Goal: Task Accomplishment & Management: Complete application form

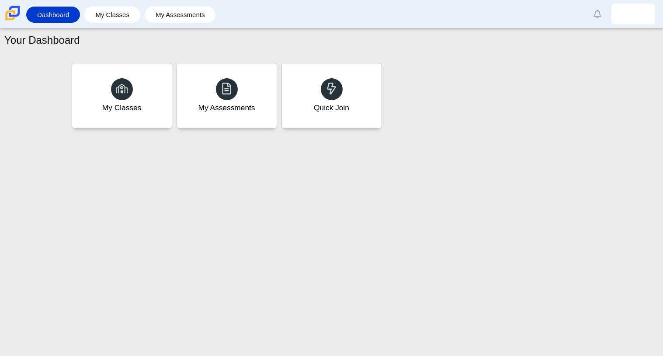
click at [138, 21] on li "My Classes" at bounding box center [114, 15] width 60 height 20
click at [112, 3] on div "Dashboard My Classes My Assessments Alerts Loading… Show all Mark read Preferen…" at bounding box center [331, 14] width 663 height 28
click at [119, 13] on link "My Classes" at bounding box center [112, 15] width 47 height 16
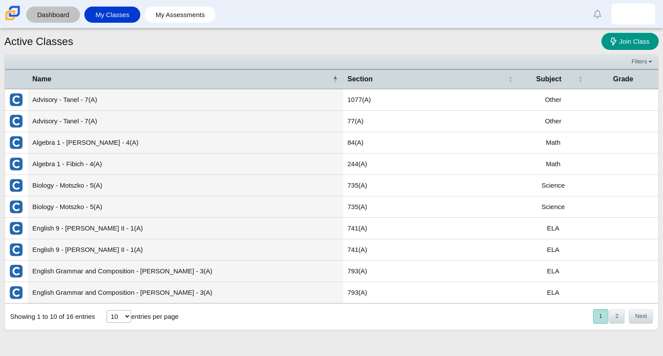
click at [59, 17] on link "Dashboard" at bounding box center [53, 15] width 45 height 16
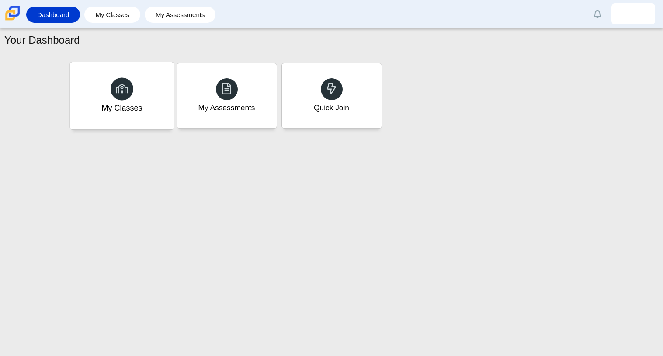
click at [131, 75] on div "My Classes" at bounding box center [122, 95] width 104 height 67
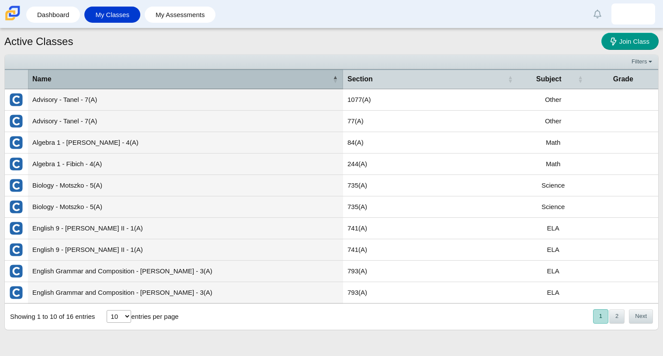
click at [257, 77] on div "Name" at bounding box center [181, 79] width 298 height 10
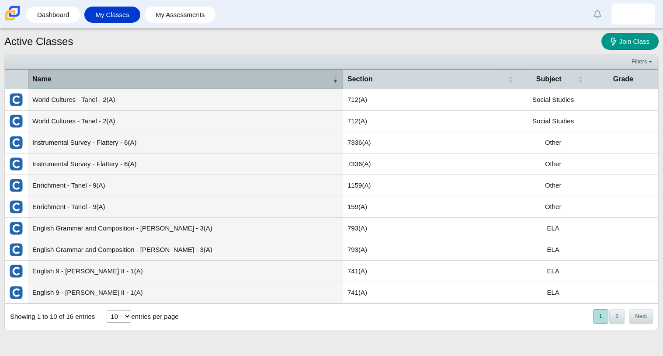
click at [257, 77] on div "Name" at bounding box center [181, 79] width 298 height 10
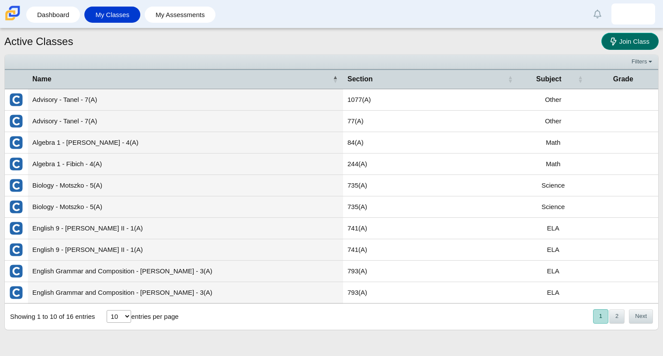
click at [641, 46] on link "Join Class" at bounding box center [630, 41] width 57 height 17
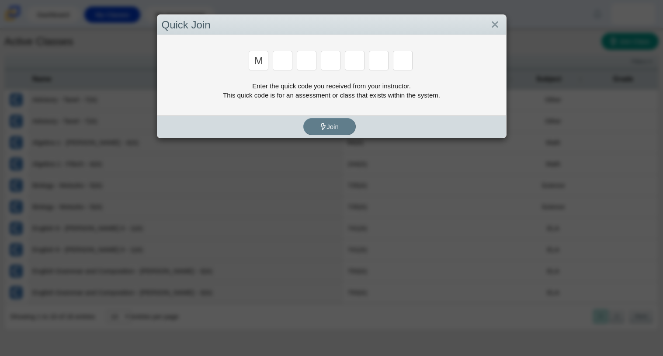
type input "m"
type input "7"
type input "e"
type input "3"
type input "e"
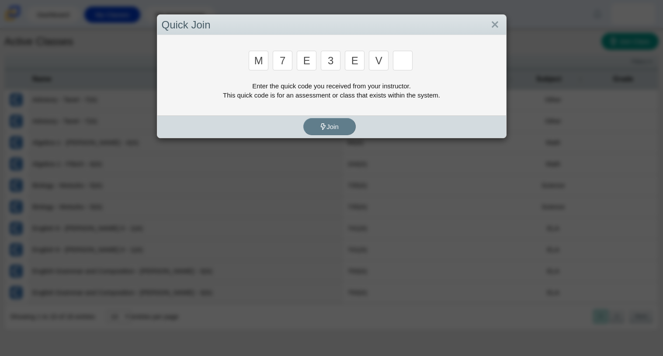
type input "v"
type input "w"
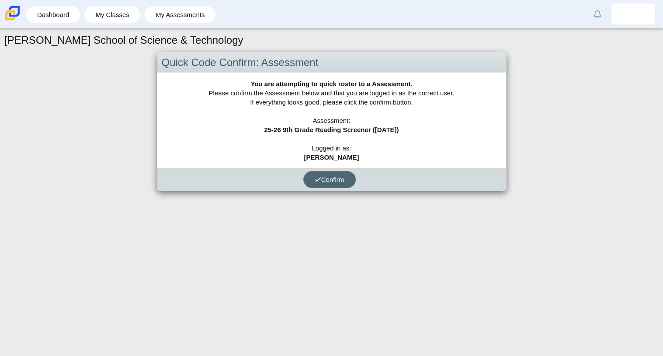
click at [337, 179] on span "Confirm" at bounding box center [330, 179] width 30 height 7
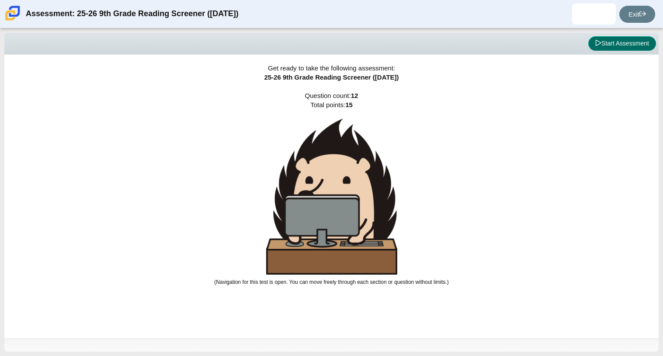
click at [616, 40] on button "Start Assessment" at bounding box center [623, 43] width 68 height 15
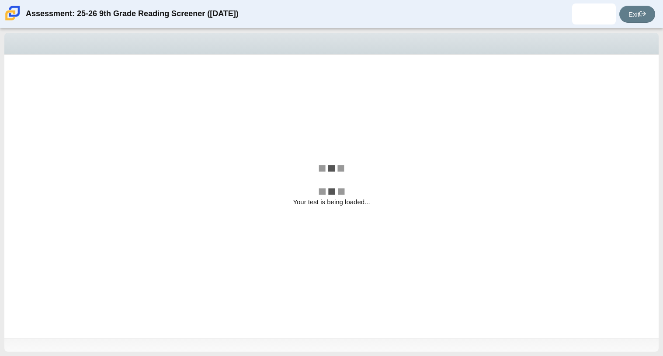
select select "ccc5b315-3c7c-471c-bf90-f22c8299c798"
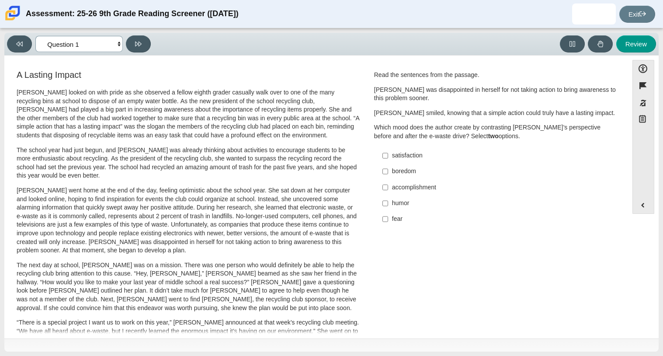
click at [118, 46] on select "Questions Question 1 Question 2 Question 3 Question 4 Question 5 Question 6 Que…" at bounding box center [78, 44] width 87 height 16
click at [247, 67] on div "Feature A Lasting Impact Scarlett looked on with pride as she observed a fellow…" at bounding box center [316, 315] width 615 height 506
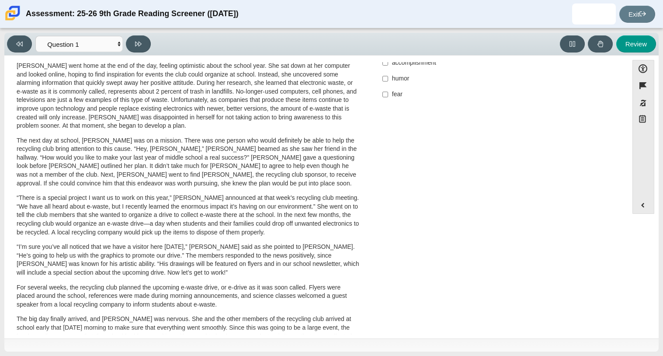
scroll to position [123, 0]
click at [192, 100] on p "Scarlett went home at the end of the day, feeling optimistic about the school y…" at bounding box center [188, 97] width 343 height 69
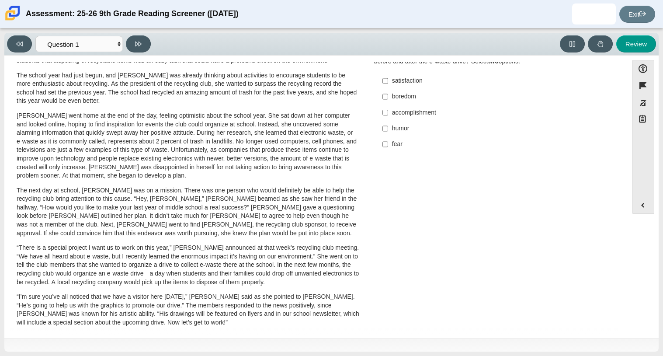
scroll to position [0, 0]
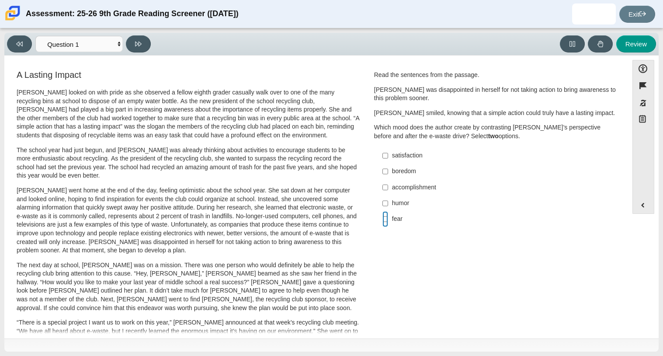
click at [383, 221] on input "fear fear" at bounding box center [386, 219] width 6 height 16
checkbox input "true"
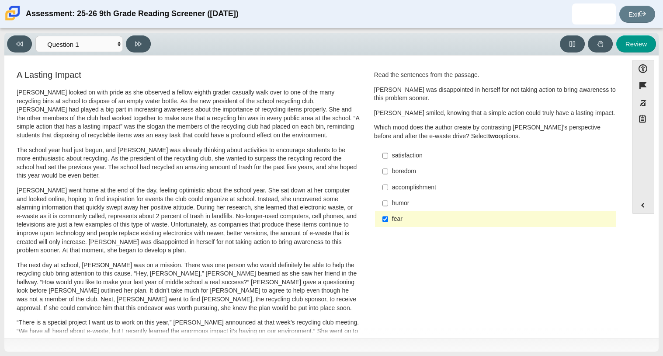
click at [404, 155] on div "satisfaction" at bounding box center [502, 155] width 221 height 9
click at [388, 155] on input "satisfaction satisfaction" at bounding box center [386, 156] width 6 height 16
checkbox input "true"
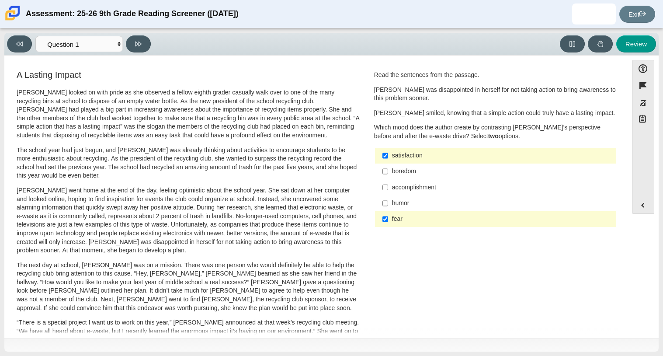
click at [402, 195] on label "humor humor" at bounding box center [497, 203] width 240 height 16
click at [388, 195] on input "humor humor" at bounding box center [386, 203] width 6 height 16
checkbox input "true"
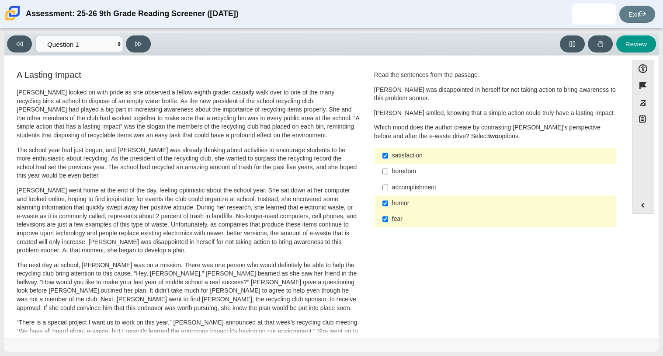
click at [411, 154] on div "satisfaction" at bounding box center [502, 155] width 221 height 9
click at [388, 154] on input "satisfaction satisfaction" at bounding box center [386, 156] width 6 height 16
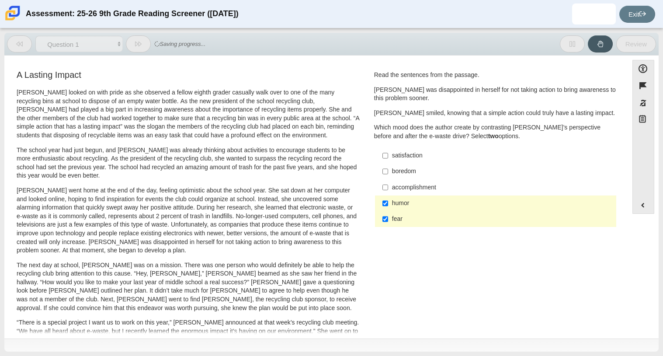
click at [413, 158] on div "satisfaction" at bounding box center [502, 155] width 221 height 9
click at [388, 158] on input "satisfaction satisfaction" at bounding box center [386, 156] width 6 height 16
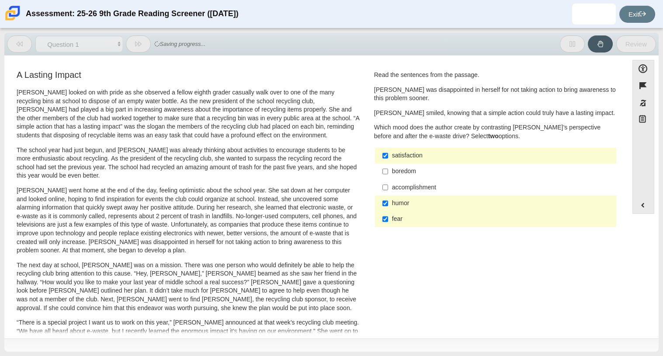
click at [413, 158] on div "satisfaction" at bounding box center [502, 155] width 221 height 9
click at [388, 158] on input "satisfaction satisfaction" at bounding box center [386, 156] width 6 height 16
checkbox input "false"
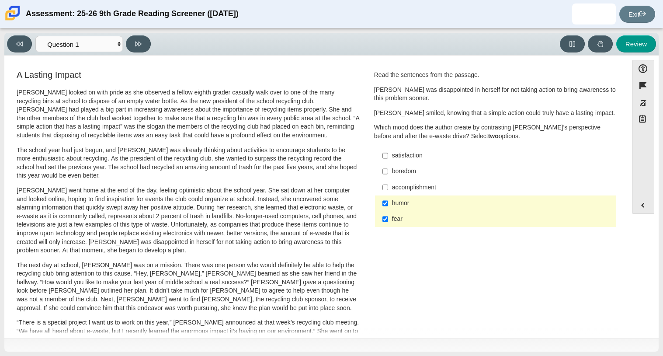
click at [413, 171] on div "boredom" at bounding box center [502, 171] width 221 height 9
click at [388, 171] on input "boredom boredom" at bounding box center [386, 172] width 6 height 16
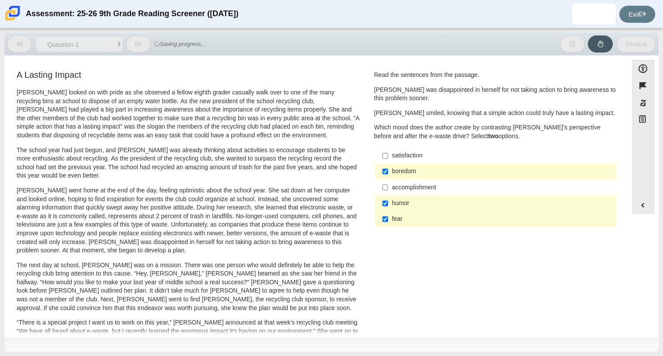
click at [413, 171] on div "boredom" at bounding box center [502, 171] width 221 height 9
click at [388, 171] on input "boredom boredom" at bounding box center [386, 172] width 6 height 16
checkbox input "false"
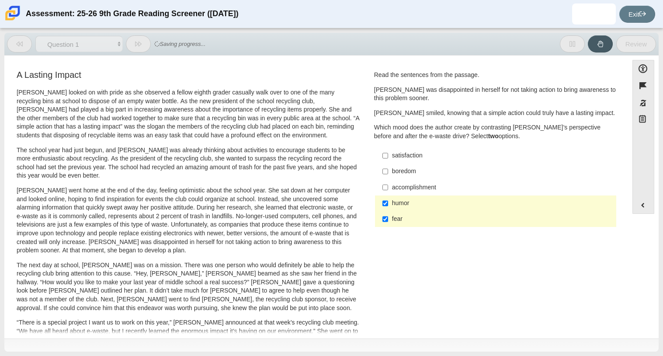
click at [407, 191] on div "accomplishment" at bounding box center [502, 187] width 221 height 9
click at [388, 191] on input "accomplishment accomplishment" at bounding box center [386, 187] width 6 height 16
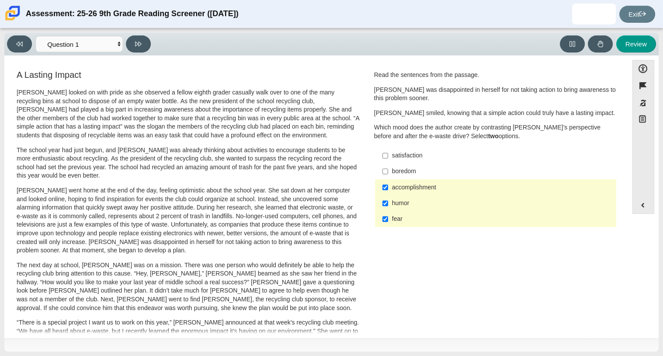
click at [407, 191] on div "accomplishment" at bounding box center [502, 187] width 221 height 9
click at [388, 191] on input "accomplishment accomplishment" at bounding box center [386, 187] width 6 height 16
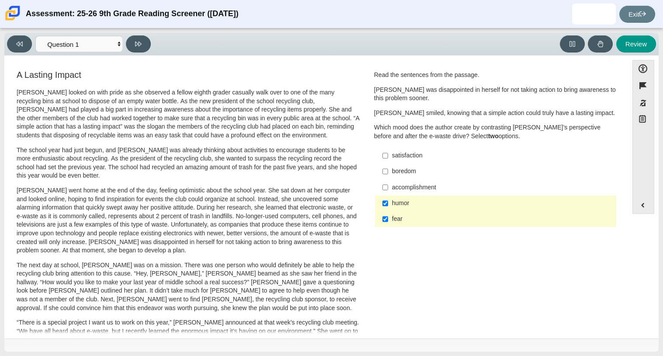
click at [407, 191] on div "accomplishment" at bounding box center [502, 187] width 221 height 9
click at [388, 191] on input "accomplishment accomplishment" at bounding box center [386, 187] width 6 height 16
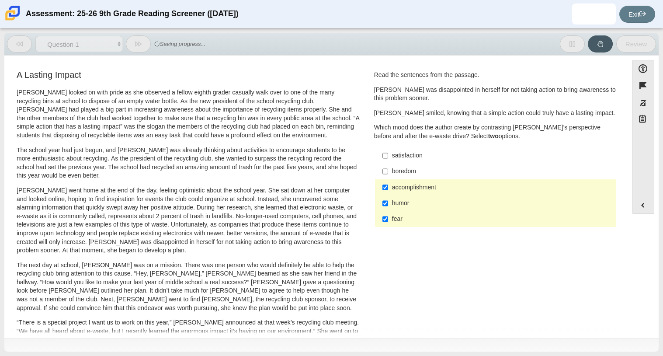
click at [407, 191] on div "accomplishment" at bounding box center [502, 187] width 221 height 9
click at [388, 191] on input "accomplishment accomplishment" at bounding box center [386, 187] width 6 height 16
checkbox input "false"
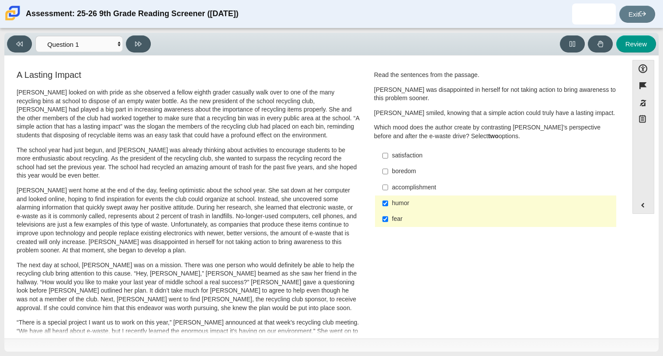
click at [419, 206] on div "humor" at bounding box center [502, 203] width 221 height 9
click at [388, 206] on input "humor humor" at bounding box center [386, 203] width 6 height 16
checkbox input "false"
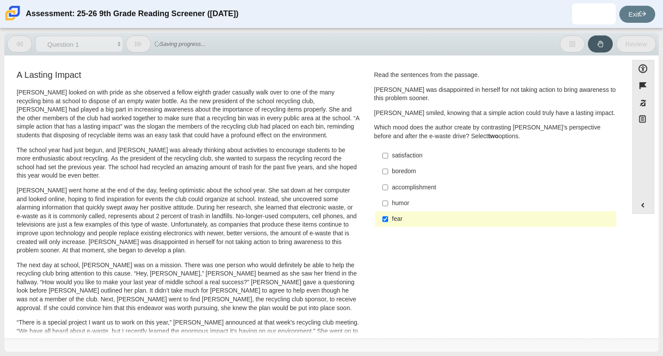
click at [412, 160] on div "satisfaction" at bounding box center [502, 155] width 221 height 9
click at [388, 160] on input "satisfaction satisfaction" at bounding box center [386, 156] width 6 height 16
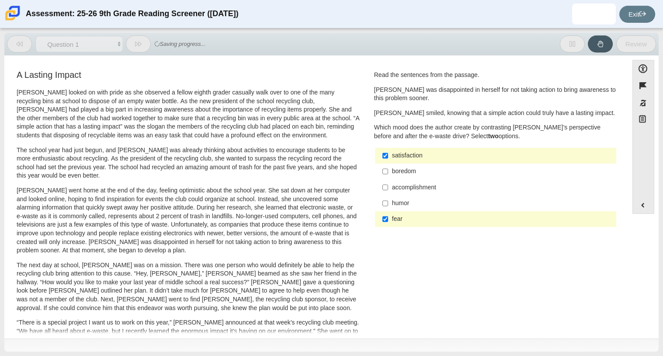
click at [412, 160] on div "satisfaction" at bounding box center [502, 155] width 221 height 9
click at [388, 160] on input "satisfaction satisfaction" at bounding box center [386, 156] width 6 height 16
checkbox input "false"
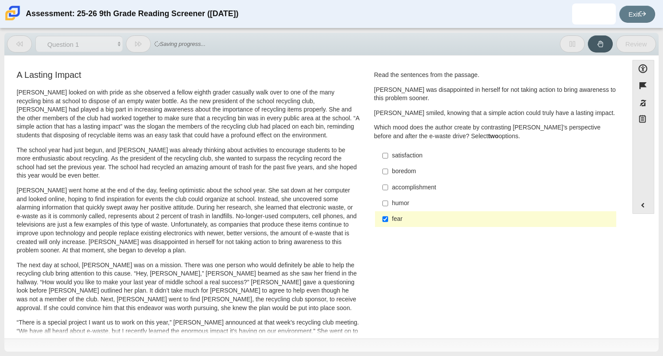
click at [405, 185] on div "accomplishment" at bounding box center [502, 187] width 221 height 9
click at [388, 185] on input "accomplishment accomplishment" at bounding box center [386, 187] width 6 height 16
checkbox input "true"
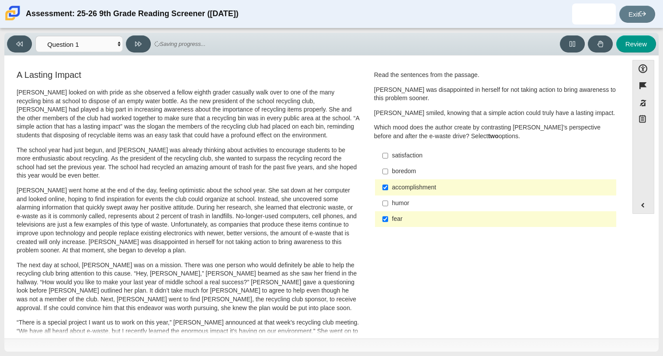
click at [407, 156] on div "satisfaction" at bounding box center [502, 155] width 221 height 9
click at [388, 156] on input "satisfaction satisfaction" at bounding box center [386, 156] width 6 height 16
checkbox input "true"
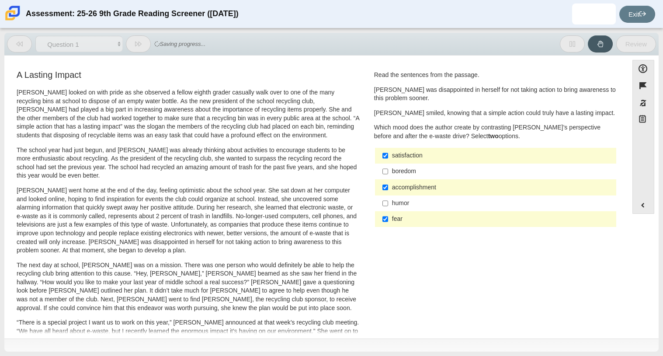
click at [419, 220] on div "fear" at bounding box center [502, 219] width 221 height 9
click at [388, 220] on input "fear fear" at bounding box center [386, 219] width 6 height 16
checkbox input "false"
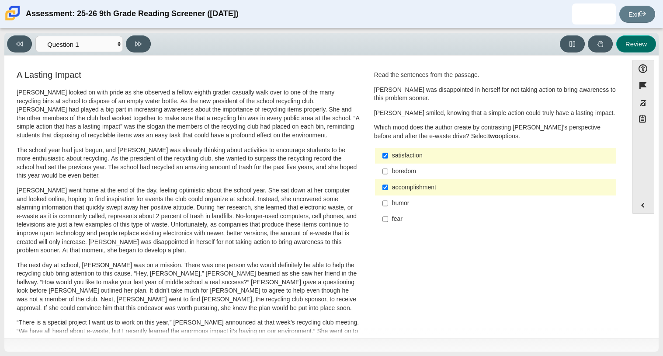
click at [635, 38] on button "Review" at bounding box center [637, 43] width 40 height 17
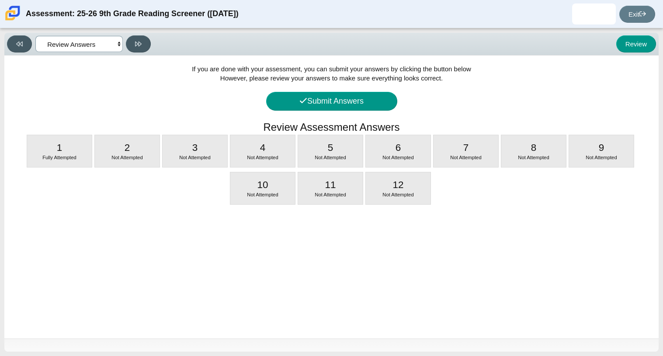
click at [109, 45] on select "Questions Question 1 Question 2 Question 3 Question 4 Question 5 Question 6 Que…" at bounding box center [78, 44] width 87 height 16
click at [35, 36] on select "Questions Question 1 Question 2 Question 3 Question 4 Question 5 Question 6 Que…" at bounding box center [78, 44] width 87 height 16
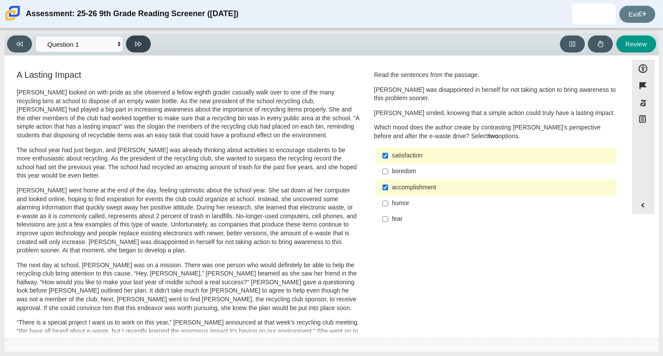
click at [146, 49] on button at bounding box center [138, 43] width 25 height 17
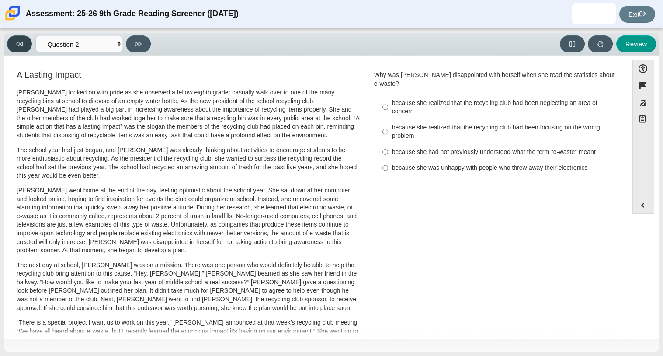
click at [17, 46] on icon at bounding box center [19, 44] width 7 height 7
select select "ccc5b315-3c7c-471c-bf90-f22c8299c798"
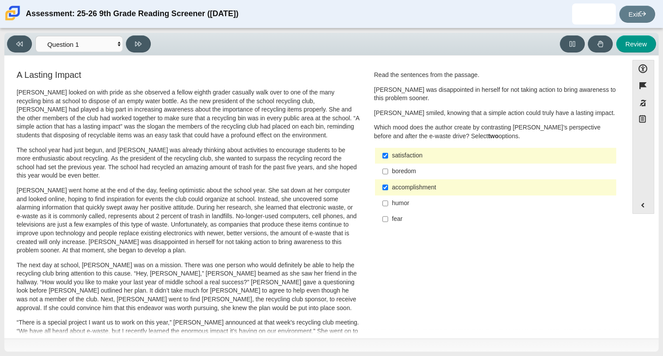
click at [403, 226] on label "fear fear" at bounding box center [497, 219] width 240 height 16
click at [388, 226] on input "fear fear" at bounding box center [386, 219] width 6 height 16
checkbox input "true"
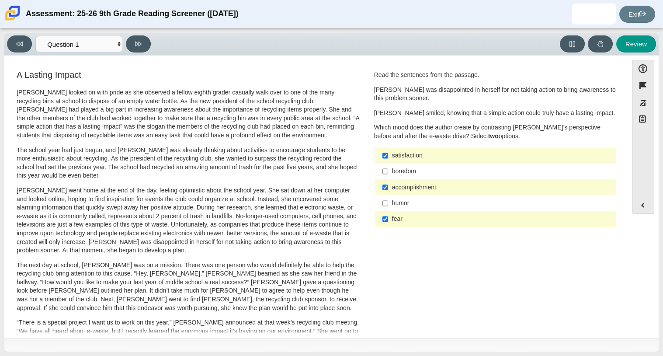
click at [410, 188] on div "accomplishment" at bounding box center [502, 187] width 221 height 9
click at [388, 188] on input "accomplishment accomplishment" at bounding box center [386, 187] width 6 height 16
checkbox input "false"
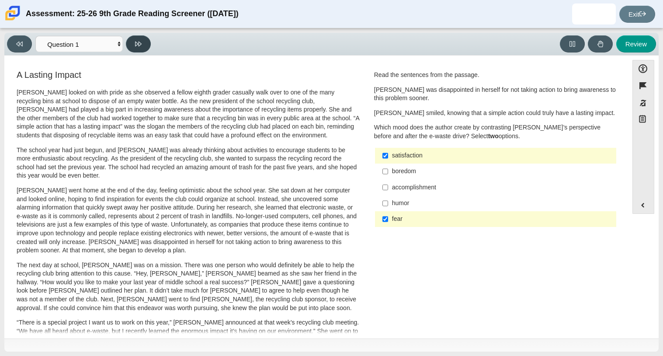
click at [143, 43] on button at bounding box center [138, 43] width 25 height 17
select select "0ff64528-ffd7-428d-b192-babfaadd44e8"
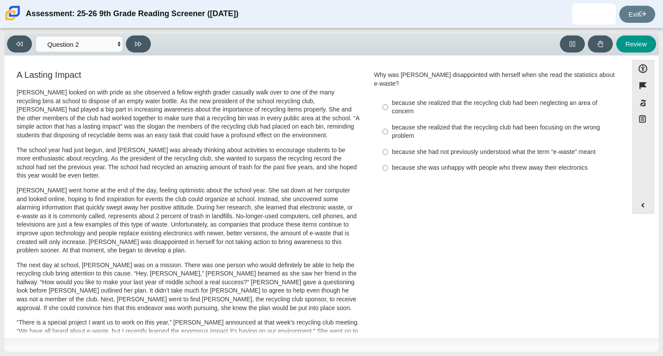
click at [494, 78] on div "Why was Scarlett disappointed with herself when she read the statistics about e…" at bounding box center [495, 79] width 243 height 17
click at [498, 74] on div "Why was Scarlett disappointed with herself when she read the statistics about e…" at bounding box center [495, 79] width 243 height 17
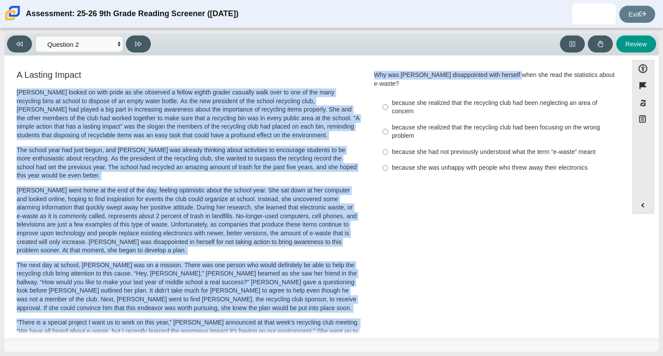
drag, startPoint x: 358, startPoint y: 73, endPoint x: 508, endPoint y: 64, distance: 150.2
click at [508, 64] on div "Feature A Lasting Impact Scarlett looked on with pride as she observed a fellow…" at bounding box center [316, 315] width 615 height 506
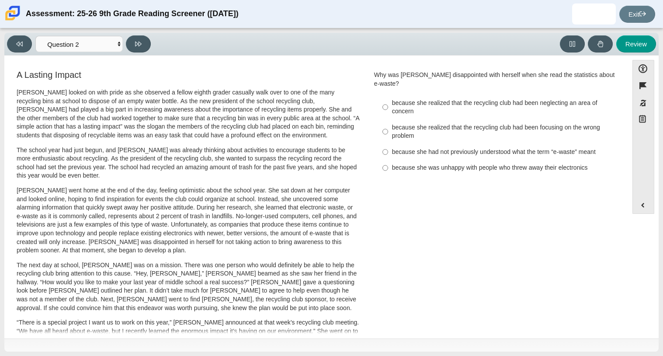
click at [477, 123] on div "because she realized that the recycling club had been focusing on the wrong pro…" at bounding box center [502, 131] width 221 height 17
click at [388, 119] on input "because she realized that the recycling club had been focusing on the wrong pro…" at bounding box center [386, 131] width 6 height 24
radio input "true"
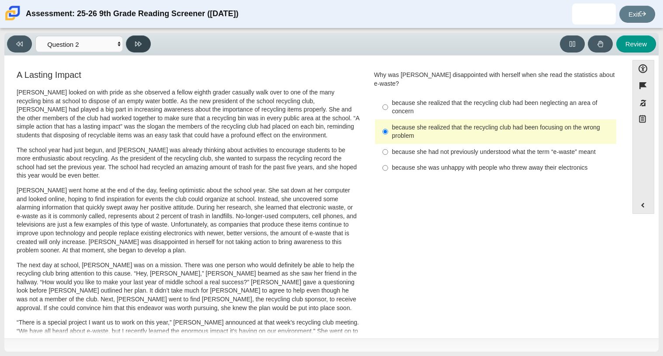
click at [137, 41] on icon at bounding box center [138, 44] width 7 height 7
select select "7ce3d843-6974-4858-901c-1ff39630e843"
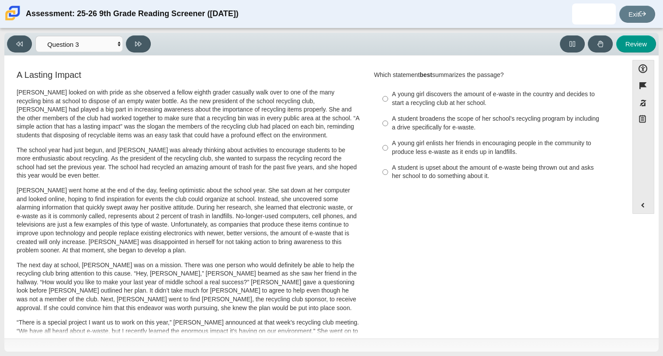
click at [569, 172] on div "A student is upset about the amount of e-waste being thrown out and asks her sc…" at bounding box center [502, 172] width 221 height 17
click at [388, 172] on input "A student is upset about the amount of e-waste being thrown out and asks her sc…" at bounding box center [386, 172] width 6 height 24
radio input "true"
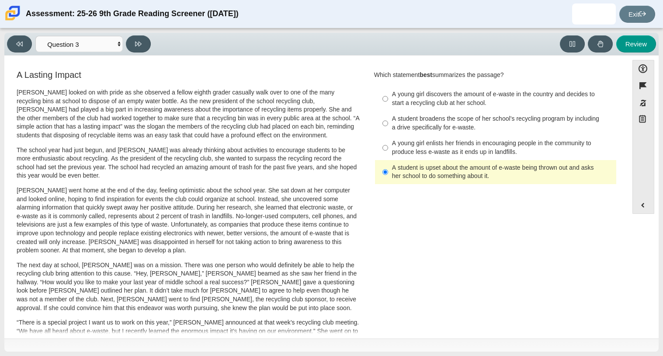
click at [533, 176] on div "A student is upset about the amount of e-waste being thrown out and asks her sc…" at bounding box center [502, 172] width 221 height 17
click at [388, 176] on input "A student is upset about the amount of e-waste being thrown out and asks her sc…" at bounding box center [386, 172] width 6 height 24
click at [536, 171] on div "A student is upset about the amount of e-waste being thrown out and asks her sc…" at bounding box center [502, 172] width 221 height 17
click at [388, 171] on input "A student is upset about the amount of e-waste being thrown out and asks her sc…" at bounding box center [386, 172] width 6 height 24
click at [428, 167] on div "A student is upset about the amount of e-waste being thrown out and asks her sc…" at bounding box center [502, 172] width 221 height 17
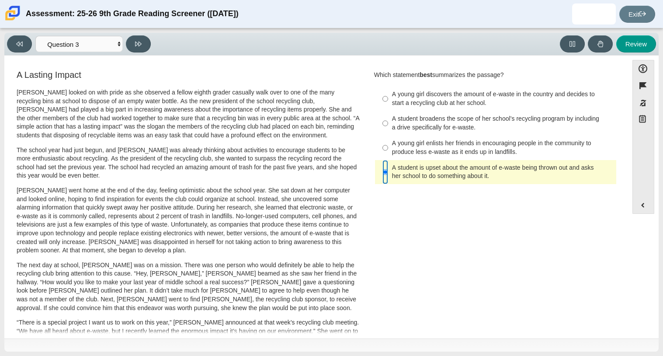
click at [388, 167] on input "A student is upset about the amount of e-waste being thrown out and asks her sc…" at bounding box center [386, 172] width 6 height 24
click at [453, 98] on div "A young girl discovers the amount of e-waste in the country and decides to star…" at bounding box center [502, 98] width 221 height 17
click at [388, 98] on input "A young girl discovers the amount of e-waste in the country and decides to star…" at bounding box center [386, 99] width 6 height 24
radio input "true"
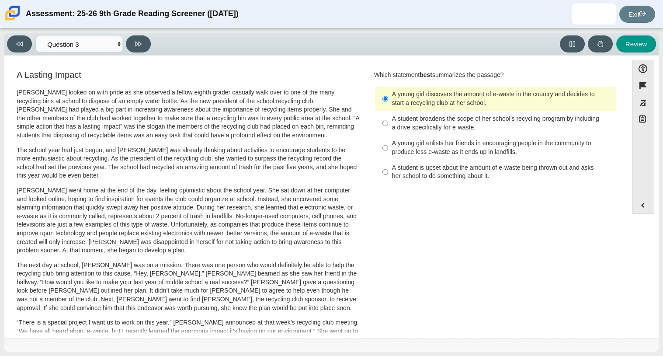
click at [453, 98] on div "A young girl discovers the amount of e-waste in the country and decides to star…" at bounding box center [502, 98] width 221 height 17
click at [388, 98] on input "A young girl discovers the amount of e-waste in the country and decides to star…" at bounding box center [386, 99] width 6 height 24
click at [144, 42] on button at bounding box center [138, 43] width 25 height 17
select select "ca9ea0f1-49c5-4bd1-83b0-472c18652b42"
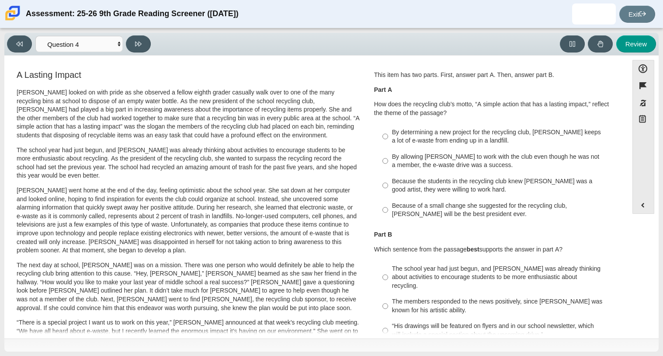
click at [420, 181] on div "Because the students in the recycling club knew Juan Carlos was a good artist, …" at bounding box center [502, 185] width 221 height 17
click at [388, 181] on input "Because the students in the recycling club knew Juan Carlos was a good artist, …" at bounding box center [386, 185] width 6 height 24
radio input "true"
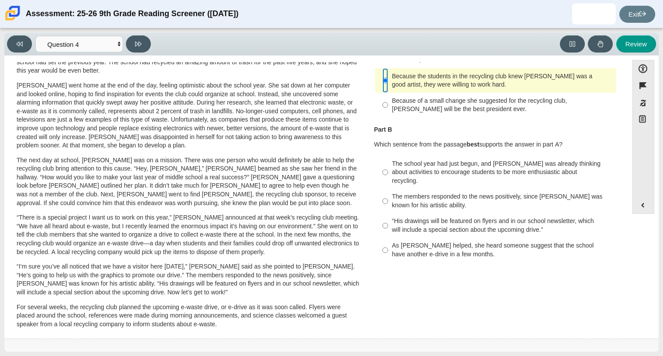
scroll to position [102, 0]
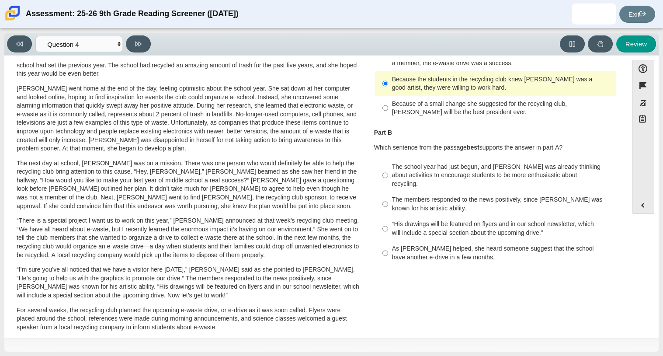
click at [436, 119] on label "Because of a small change she suggested for the recycling club, Scarlett will b…" at bounding box center [497, 108] width 240 height 24
click at [388, 119] on input "Because of a small change she suggested for the recycling club, Scarlett will b…" at bounding box center [386, 108] width 6 height 24
radio input "true"
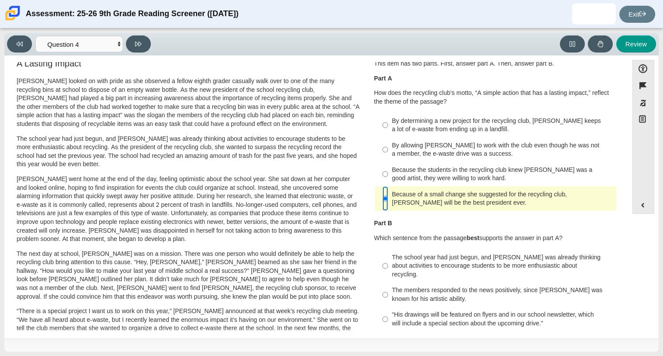
scroll to position [11, 0]
click at [435, 129] on div "By determining a new project for the recycling club, Scarlett keeps a lot of e-…" at bounding box center [502, 125] width 221 height 17
click at [388, 129] on input "By determining a new project for the recycling club, Scarlett keeps a lot of e-…" at bounding box center [386, 125] width 6 height 24
radio input "true"
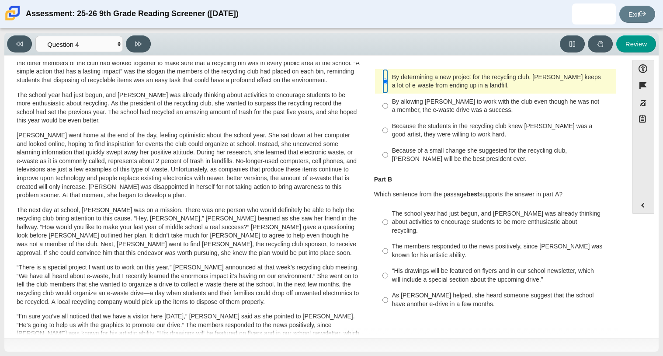
scroll to position [56, 0]
click at [27, 41] on button at bounding box center [19, 43] width 25 height 17
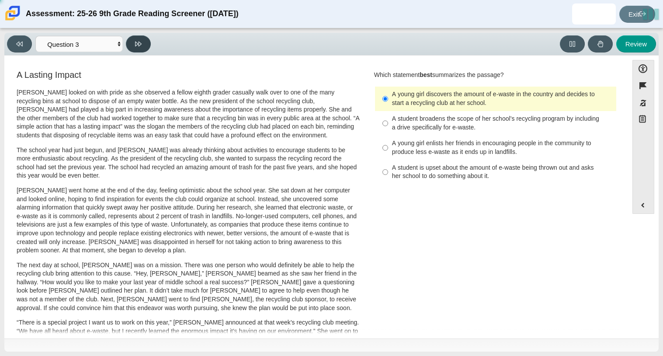
click at [138, 41] on icon at bounding box center [138, 44] width 7 height 7
select select "ca9ea0f1-49c5-4bd1-83b0-472c18652b42"
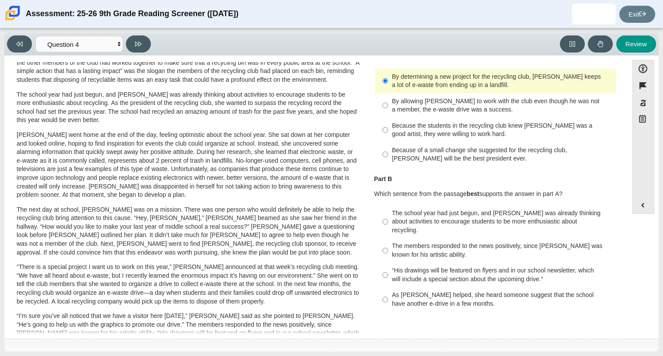
click at [422, 291] on div "As Scarlett helped, she heard someone suggest that the school have another e-dr…" at bounding box center [502, 299] width 221 height 17
click at [388, 288] on input "As Scarlett helped, she heard someone suggest that the school have another e-dr…" at bounding box center [386, 299] width 6 height 24
radio input "true"
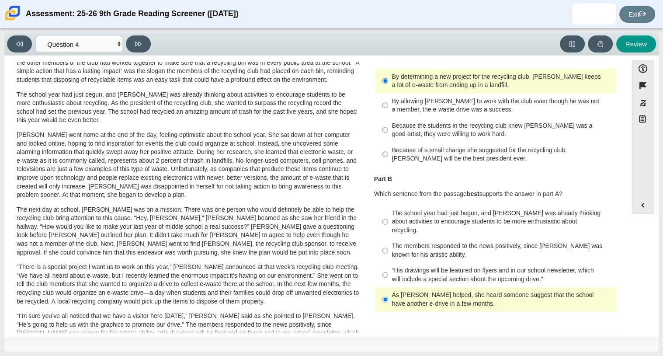
click at [420, 212] on div "The school year had just begun, and Scarlett was already thinking about activit…" at bounding box center [502, 222] width 221 height 26
click at [388, 212] on input "The school year had just begun, and Scarlett was already thinking about activit…" at bounding box center [386, 221] width 6 height 33
radio input "true"
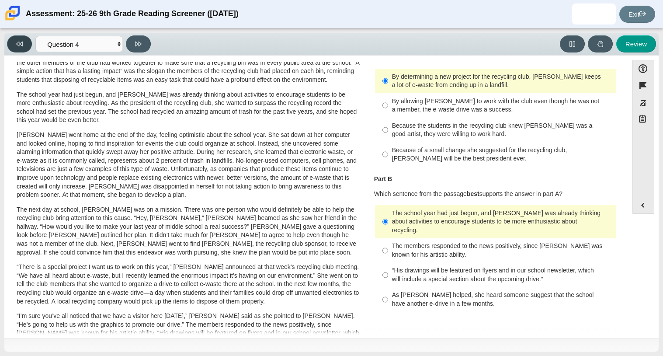
click at [26, 45] on button at bounding box center [19, 43] width 25 height 17
select select "7ce3d843-6974-4858-901c-1ff39630e843"
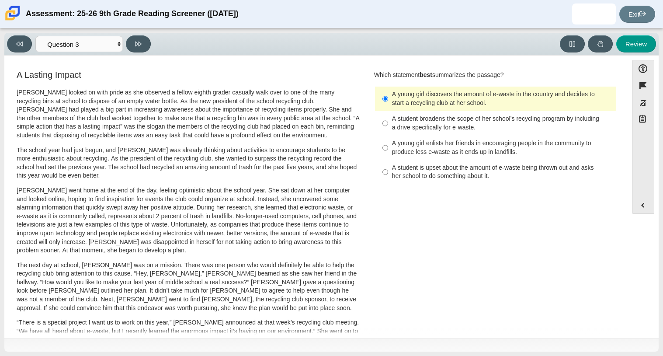
click at [448, 155] on div "A young girl enlists her friends in encouraging people in the community to prod…" at bounding box center [502, 147] width 221 height 17
click at [388, 155] on input "A young girl enlists her friends in encouraging people in the community to prod…" at bounding box center [386, 148] width 6 height 24
radio input "true"
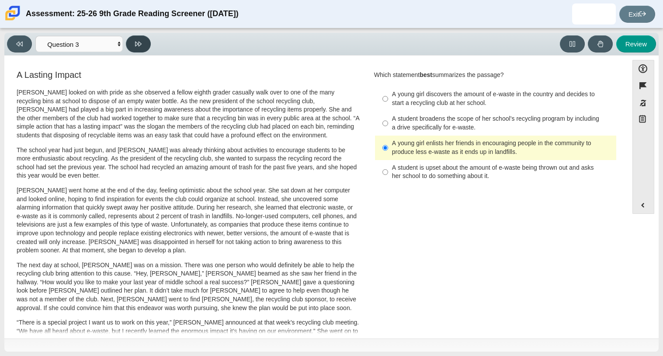
click at [140, 42] on icon at bounding box center [138, 44] width 7 height 7
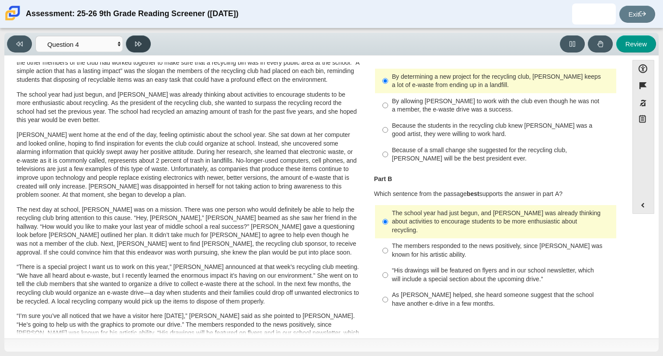
click at [143, 47] on button at bounding box center [138, 43] width 25 height 17
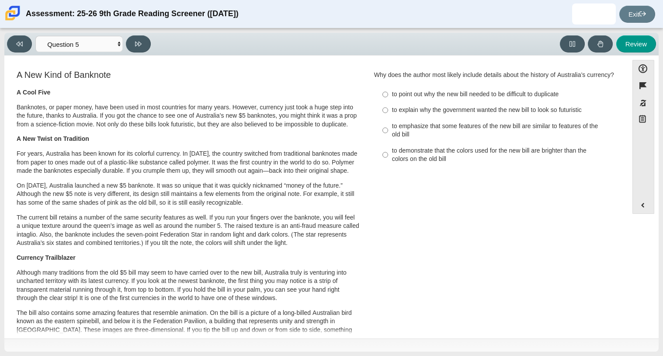
click at [298, 82] on div "A New Kind of Banknote A Cool Five Banknotes, or paper money, have been used in…" at bounding box center [188, 318] width 343 height 496
click at [627, 44] on button "Review" at bounding box center [637, 43] width 40 height 17
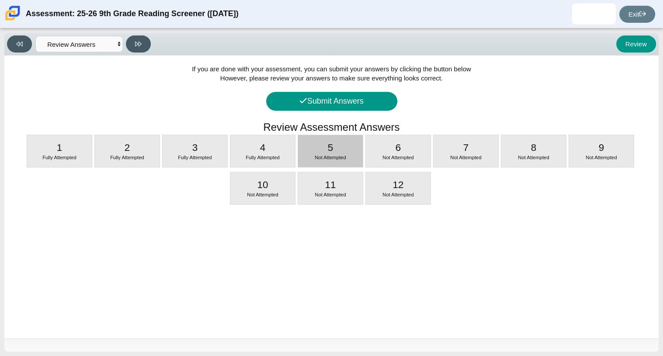
click at [338, 160] on span "Not Attempted" at bounding box center [330, 157] width 31 height 5
select select "e41f1a79-e29f-4095-8030-a53364015bed"
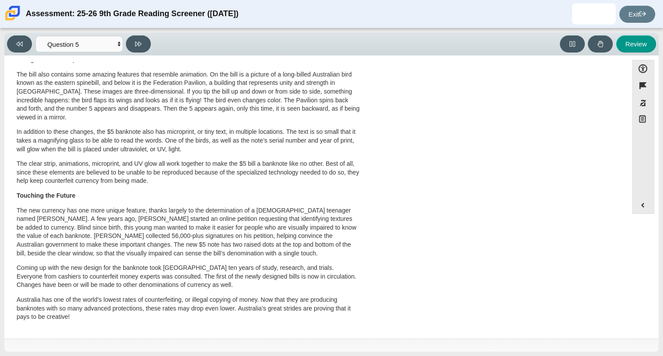
scroll to position [0, 0]
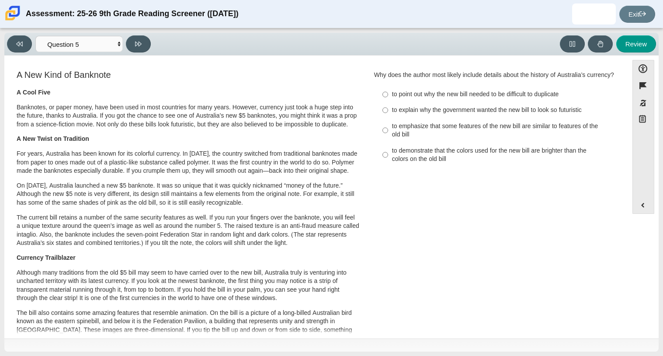
click at [408, 115] on div "to explain why the government wanted the new bill to look so futuristic" at bounding box center [502, 110] width 221 height 9
click at [388, 115] on input "to explain why the government wanted the new bill to look so futuristic to expl…" at bounding box center [386, 110] width 6 height 16
radio input "true"
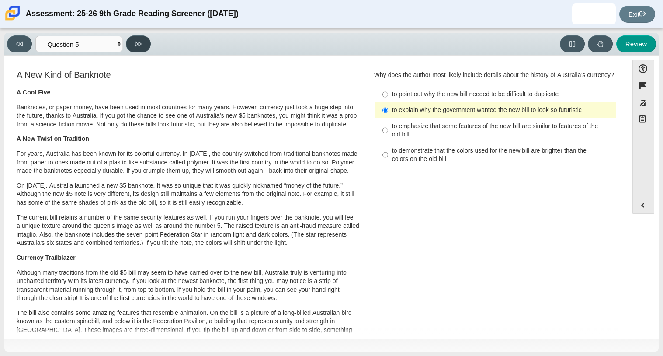
click at [137, 35] on button at bounding box center [138, 43] width 25 height 17
select select "69146e31-7b3d-4a3e-9ce6-f30c24342ae0"
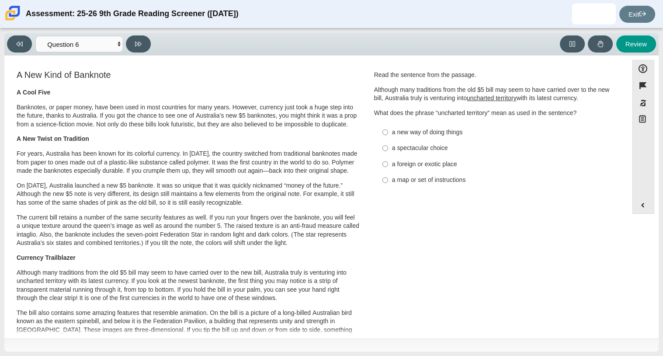
click at [429, 127] on label "a new way of doing things a new way of doing things" at bounding box center [497, 132] width 240 height 16
click at [388, 127] on input "a new way of doing things a new way of doing things" at bounding box center [386, 132] width 6 height 16
radio input "true"
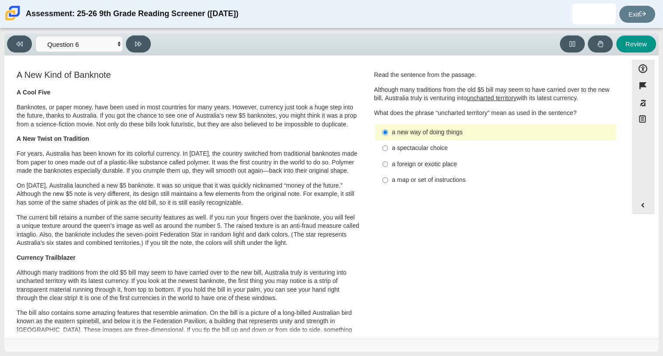
click at [426, 166] on div "a foreign or exotic place" at bounding box center [502, 164] width 221 height 9
click at [388, 166] on input "a foreign or exotic place a foreign or exotic place" at bounding box center [386, 164] width 6 height 16
radio input "true"
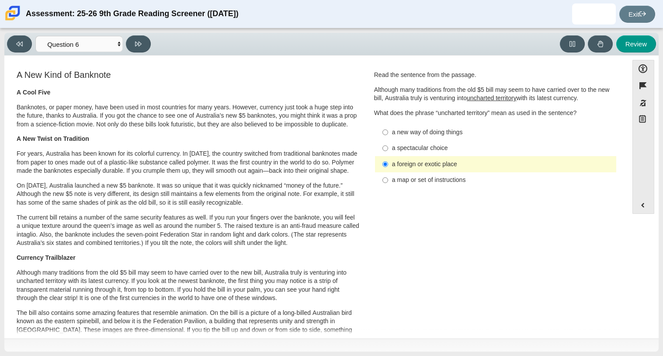
click at [145, 31] on div "Viewing Question 6 of 12 in Pacing Mode Questions Question 1 Question 2 Questio…" at bounding box center [331, 192] width 663 height 328
click at [139, 42] on icon at bounding box center [138, 44] width 7 height 5
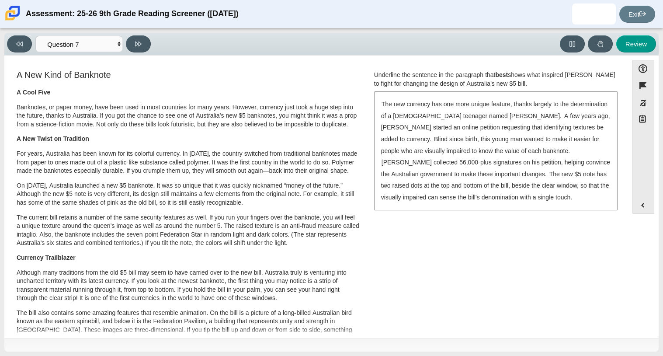
click at [368, 79] on div "Question Underline the sentence in the paragraph that best shows what inspired …" at bounding box center [496, 142] width 256 height 146
click at [577, 38] on button at bounding box center [572, 43] width 25 height 17
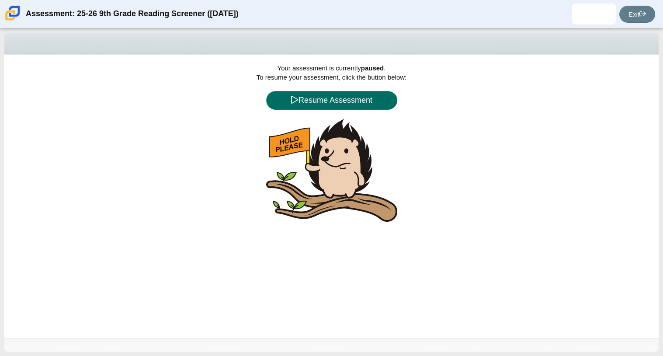
click at [350, 93] on button "Resume Assessment" at bounding box center [331, 100] width 131 height 19
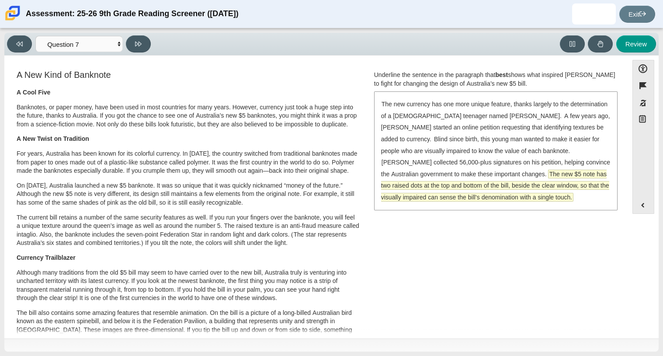
click at [526, 170] on span "The new $5 note has two raised dots at the top and bottom of the bill, beside t…" at bounding box center [495, 185] width 228 height 31
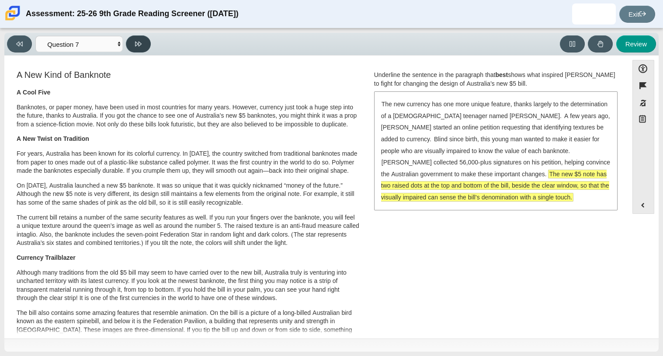
click at [139, 36] on button at bounding box center [138, 43] width 25 height 17
select select "ea8338c2-a6a3-418e-a305-2b963b54a290"
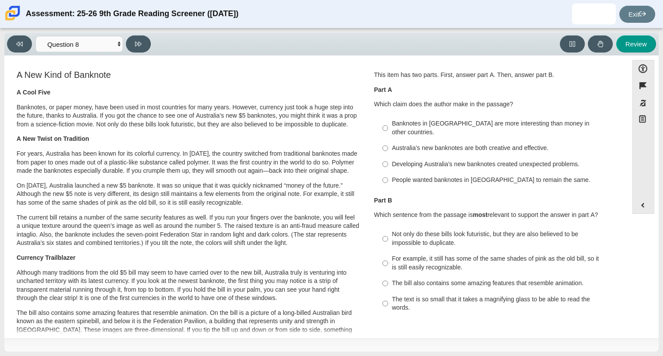
click at [392, 144] on div "Australia’s new banknotes are both creative and effective." at bounding box center [502, 148] width 221 height 9
click at [388, 140] on input "Australia’s new banknotes are both creative and effective. Australia’s new bank…" at bounding box center [386, 148] width 6 height 16
radio input "true"
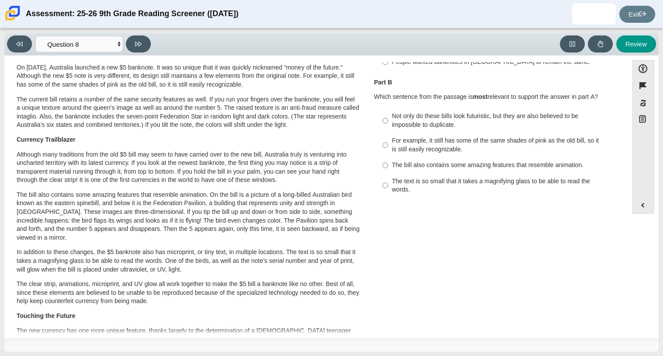
scroll to position [118, 0]
click at [404, 298] on div "A New Kind of Banknote A Cool Five Banknotes, or paper money, have been used in…" at bounding box center [316, 203] width 615 height 504
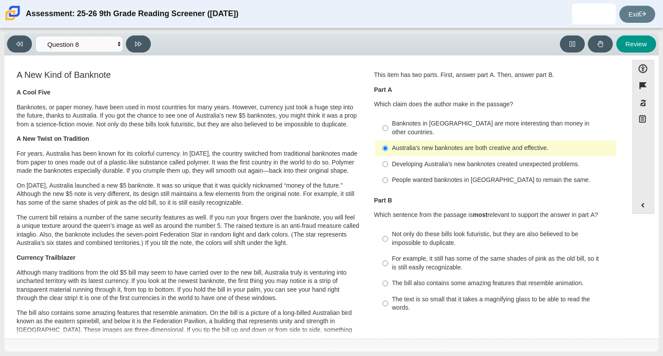
click at [549, 326] on div "A New Kind of Banknote A Cool Five Banknotes, or paper money, have been used in…" at bounding box center [316, 321] width 615 height 504
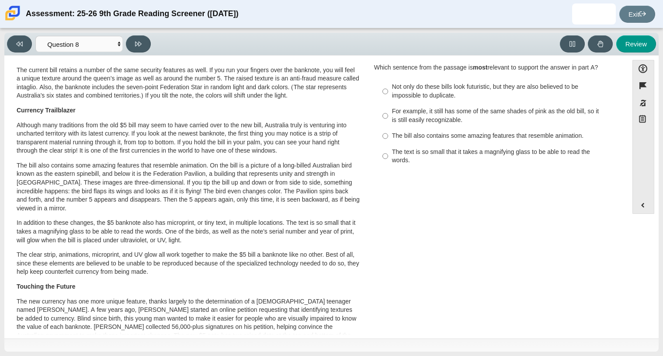
scroll to position [159, 0]
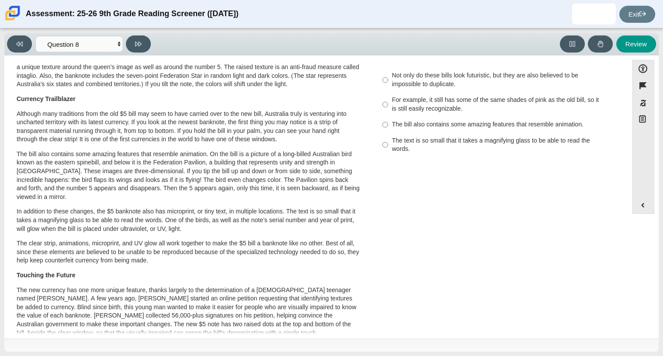
click at [534, 120] on div "The bill also contains some amazing features that resemble animation." at bounding box center [502, 124] width 221 height 9
click at [388, 117] on input "The bill also contains some amazing features that resemble animation. The bill …" at bounding box center [386, 125] width 6 height 16
radio input "true"
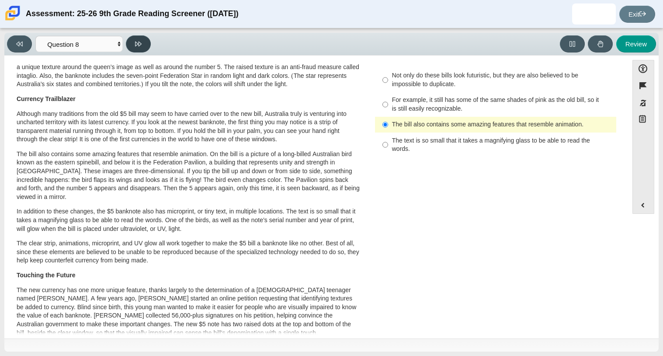
click at [134, 44] on button at bounding box center [138, 43] width 25 height 17
select select "89f058d6-b15c-4ef5-a4b3-fdaffb8868b6"
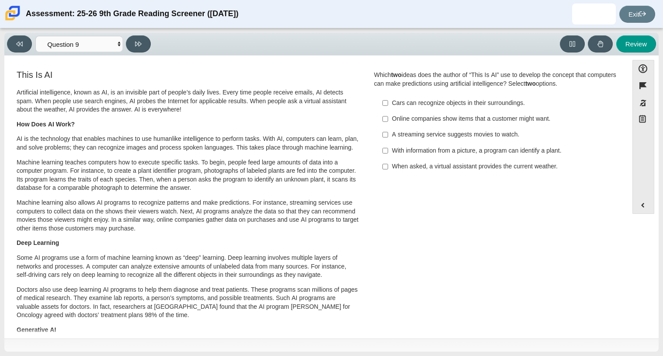
click at [447, 94] on ul "Cars can recognize objects in their surroundings. Cars can recognize objects in…" at bounding box center [496, 134] width 242 height 80
click at [383, 97] on input "Cars can recognize objects in their surroundings. Cars can recognize objects in…" at bounding box center [386, 103] width 6 height 16
checkbox input "true"
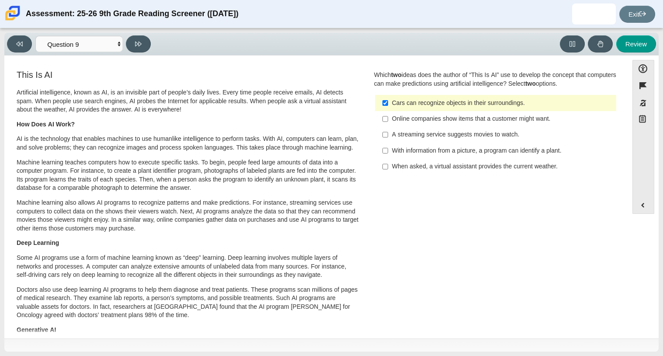
click at [429, 148] on div "With information from a picture, a program can identify a plant." at bounding box center [502, 150] width 221 height 9
click at [388, 148] on input "With information from a picture, a program can identify a plant. With informati…" at bounding box center [386, 151] width 6 height 16
checkbox input "true"
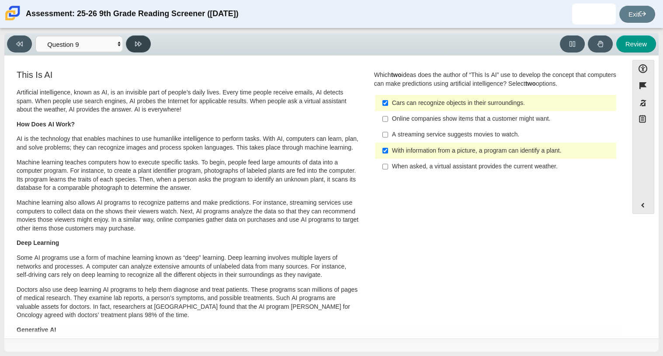
click at [139, 45] on icon at bounding box center [138, 44] width 7 height 7
select select "cdf3c14e-a918-44d1-9b63-3db0fa81641e"
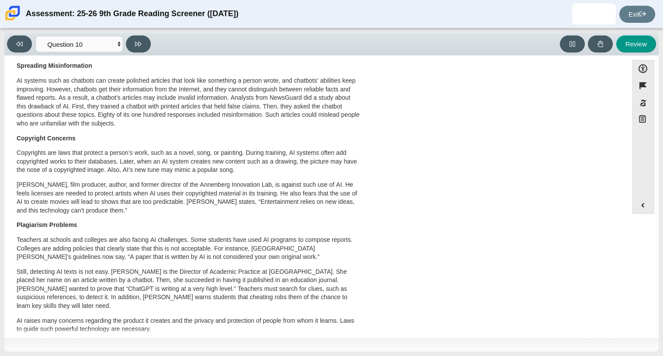
scroll to position [0, 0]
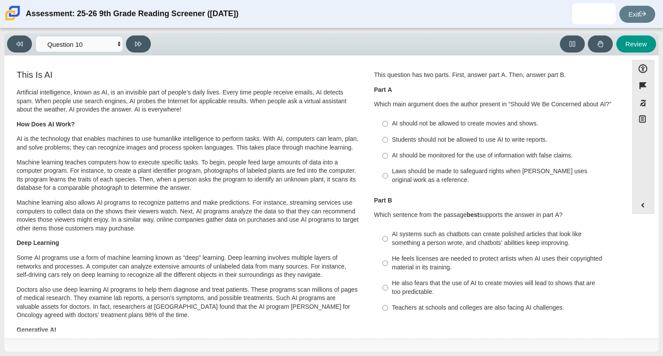
click at [493, 122] on div "AI should not be allowed to create movies and shows." at bounding box center [502, 123] width 221 height 9
click at [388, 122] on input "AI should not be allowed to create movies and shows. AI should not be allowed t…" at bounding box center [386, 124] width 6 height 16
radio input "true"
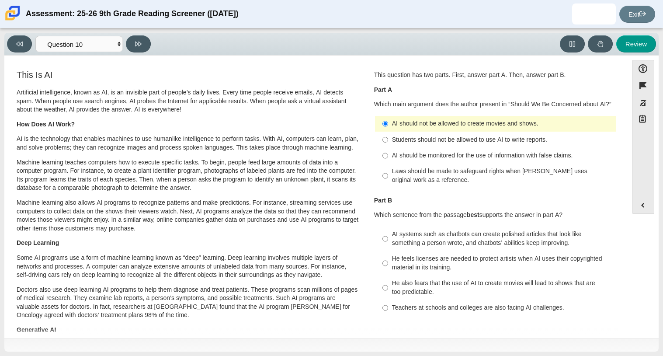
click at [443, 159] on div "AI should be monitored for the use of information with false claims." at bounding box center [502, 155] width 221 height 9
click at [388, 159] on input "AI should be monitored for the use of information with false claims. AI should …" at bounding box center [386, 156] width 6 height 16
radio input "true"
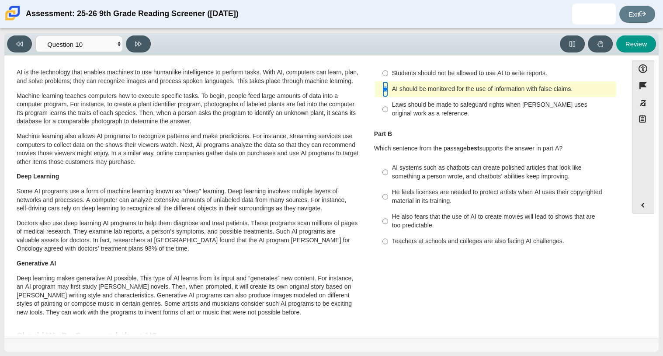
scroll to position [67, 0]
click at [447, 73] on div "Students should not be allowed to use AI to write reports." at bounding box center [502, 72] width 221 height 9
click at [388, 73] on input "Students should not be allowed to use AI to write reports. Students should not …" at bounding box center [386, 72] width 6 height 16
radio input "true"
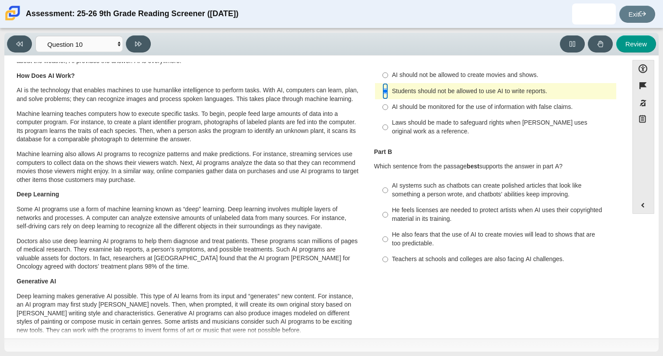
scroll to position [46, 0]
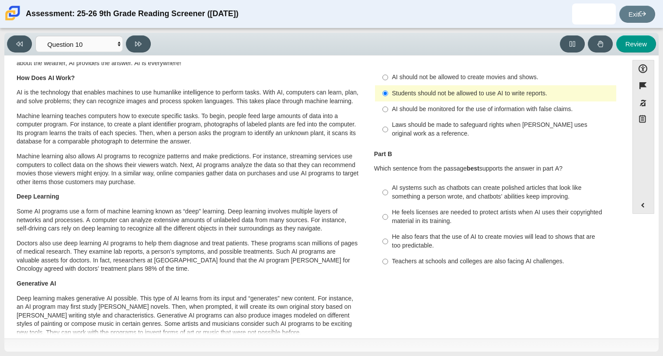
click at [440, 133] on div "Laws should be made to safeguard rights when AI uses original work as a referen…" at bounding box center [502, 129] width 221 height 17
click at [388, 133] on input "Laws should be made to safeguard rights when AI uses original work as a referen…" at bounding box center [386, 129] width 6 height 24
radio input "true"
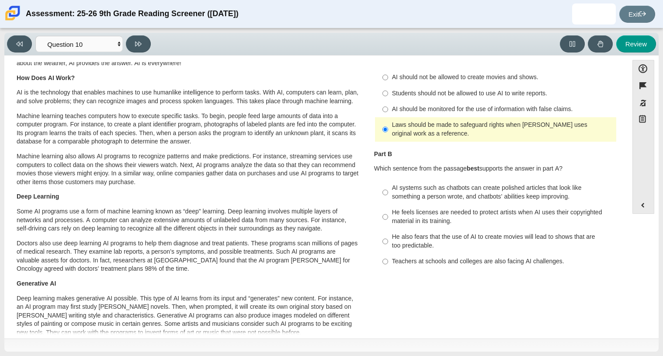
click at [450, 223] on div "He feels licenses are needed to protect artists when AI uses their copyrighted …" at bounding box center [502, 216] width 221 height 17
click at [388, 223] on input "He feels licenses are needed to protect artists when AI uses their copyrighted …" at bounding box center [386, 217] width 6 height 24
radio input "true"
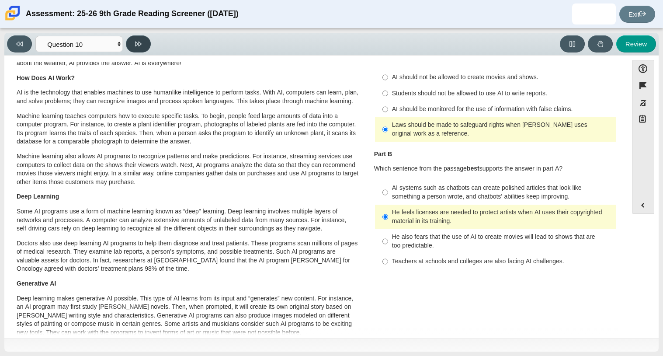
click at [142, 44] on icon at bounding box center [138, 44] width 7 height 7
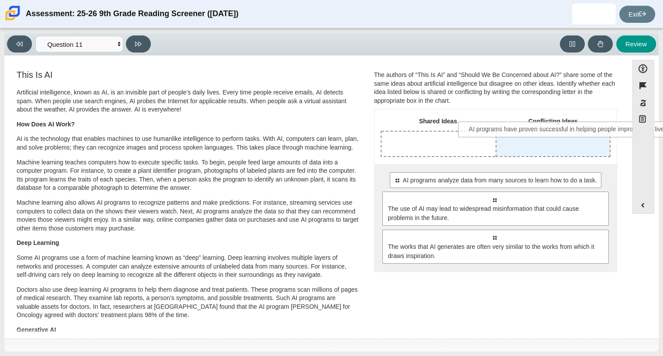
drag, startPoint x: 446, startPoint y: 186, endPoint x: 522, endPoint y: 135, distance: 91.0
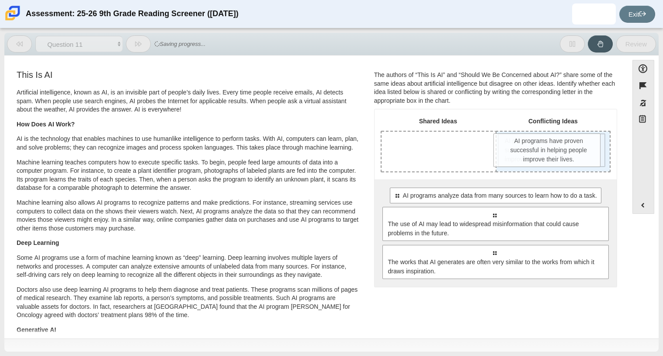
click at [513, 136] on span "AI programs have proven successful in helping people improve their lives." at bounding box center [551, 150] width 107 height 34
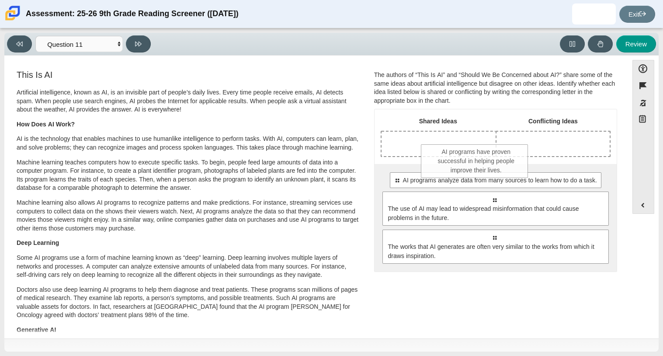
drag, startPoint x: 515, startPoint y: 147, endPoint x: 440, endPoint y: 158, distance: 76.0
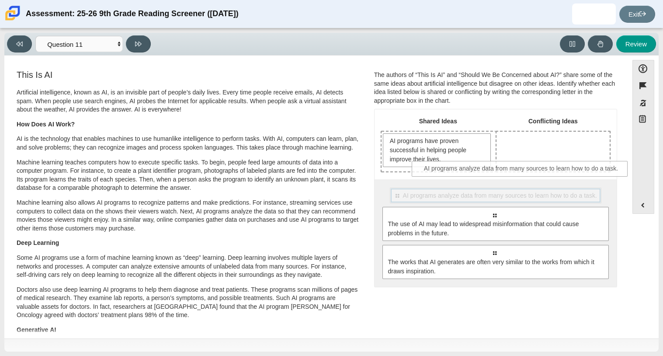
drag, startPoint x: 537, startPoint y: 200, endPoint x: 566, endPoint y: 172, distance: 39.6
click at [566, 172] on div "Shared Ideas Conflicting Ideas AI programs have proven successful in helping pe…" at bounding box center [496, 198] width 242 height 178
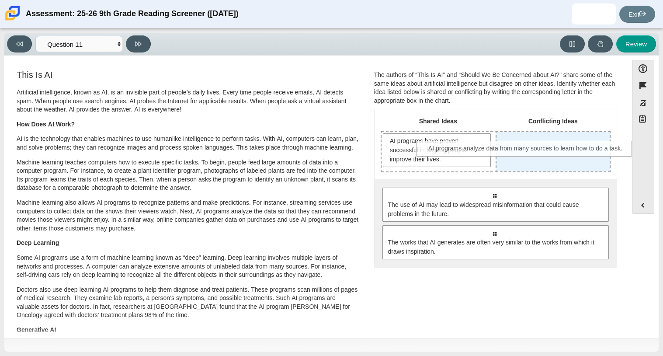
drag, startPoint x: 502, startPoint y: 199, endPoint x: 535, endPoint y: 151, distance: 58.5
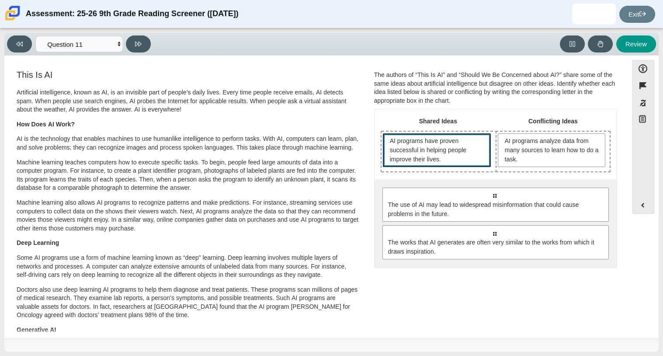
click at [455, 156] on span "AI programs have proven successful in helping people improve their lives." at bounding box center [438, 150] width 97 height 28
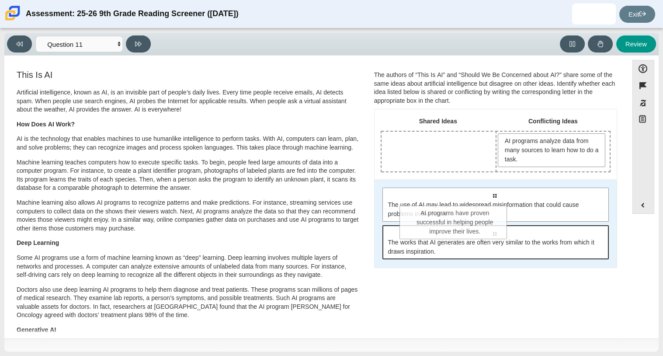
drag, startPoint x: 455, startPoint y: 156, endPoint x: 474, endPoint y: 228, distance: 75.0
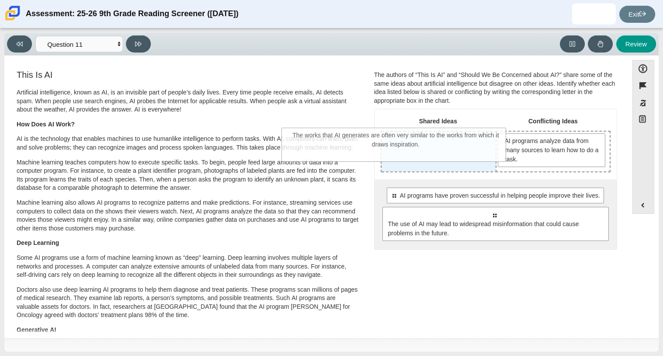
drag, startPoint x: 570, startPoint y: 255, endPoint x: 471, endPoint y: 139, distance: 152.6
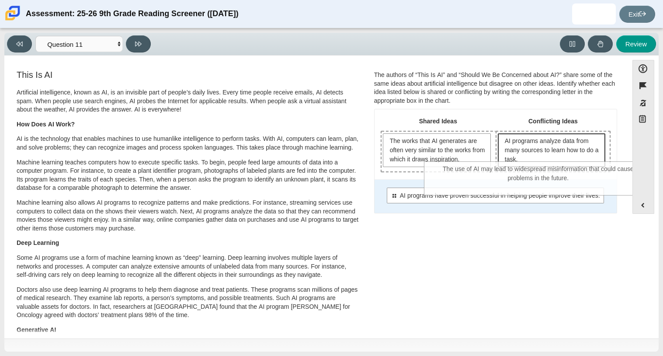
drag, startPoint x: 498, startPoint y: 235, endPoint x: 571, endPoint y: 138, distance: 121.1
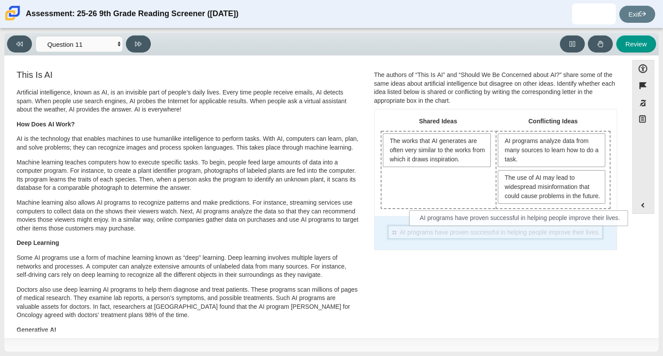
drag, startPoint x: 495, startPoint y: 247, endPoint x: 526, endPoint y: 220, distance: 40.9
click at [526, 220] on div "Shared Ideas Conflicting Ideas The works that AI generates are often very simil…" at bounding box center [496, 179] width 242 height 140
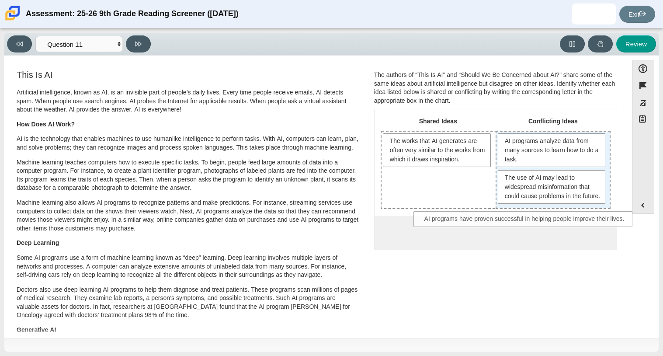
drag, startPoint x: 514, startPoint y: 239, endPoint x: 550, endPoint y: 214, distance: 43.3
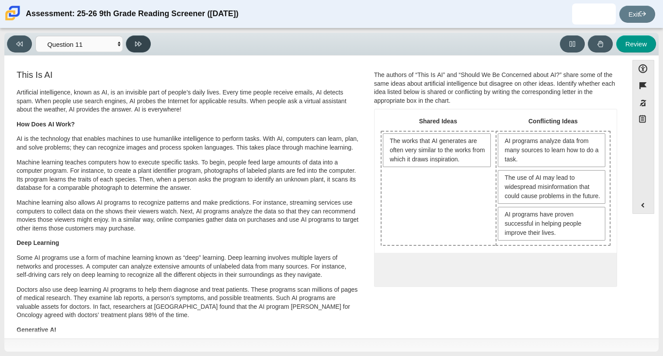
click at [136, 47] on button at bounding box center [138, 43] width 25 height 17
select select "c3effed4-44ce-4a19-bd96-1787f34e9b4c"
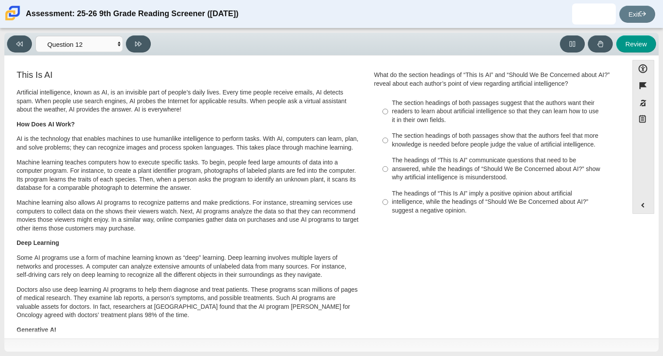
click at [420, 138] on div "The section headings of both passages show that the authors feel that more know…" at bounding box center [502, 140] width 221 height 17
click at [388, 138] on input "The section headings of both passages show that the authors feel that more know…" at bounding box center [386, 140] width 6 height 24
radio input "true"
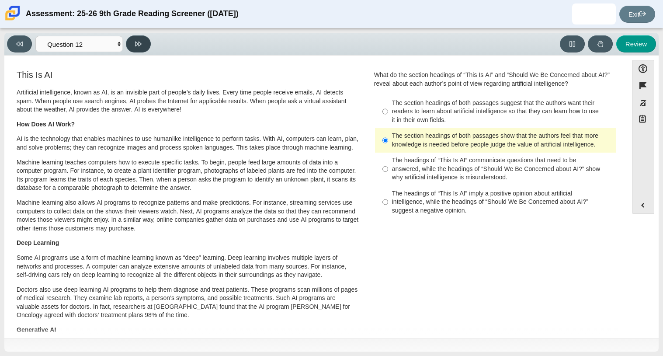
click at [131, 47] on button at bounding box center [138, 43] width 25 height 17
select select "review"
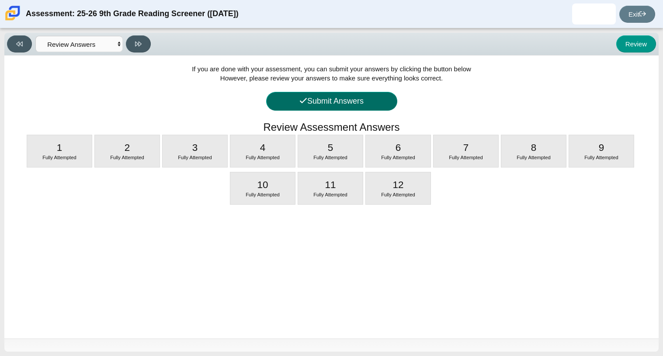
click at [363, 105] on button "Submit Answers" at bounding box center [331, 101] width 131 height 19
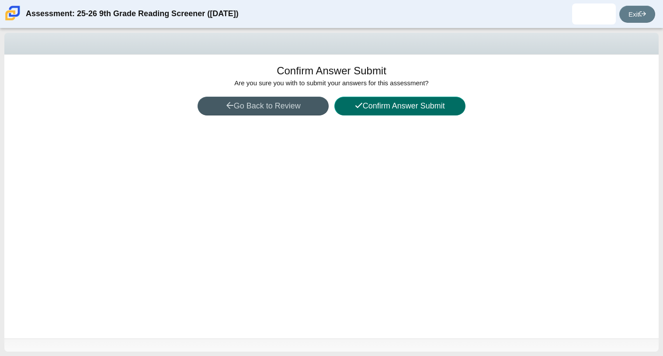
click at [363, 105] on button "Confirm Answer Submit" at bounding box center [400, 106] width 131 height 19
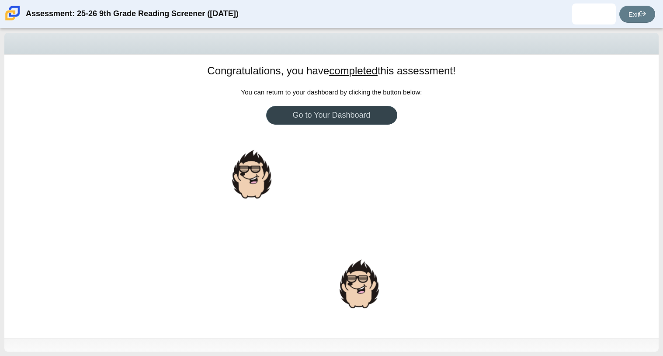
click at [363, 106] on link "Go to Your Dashboard" at bounding box center [331, 115] width 131 height 19
